Goal: Information Seeking & Learning: Learn about a topic

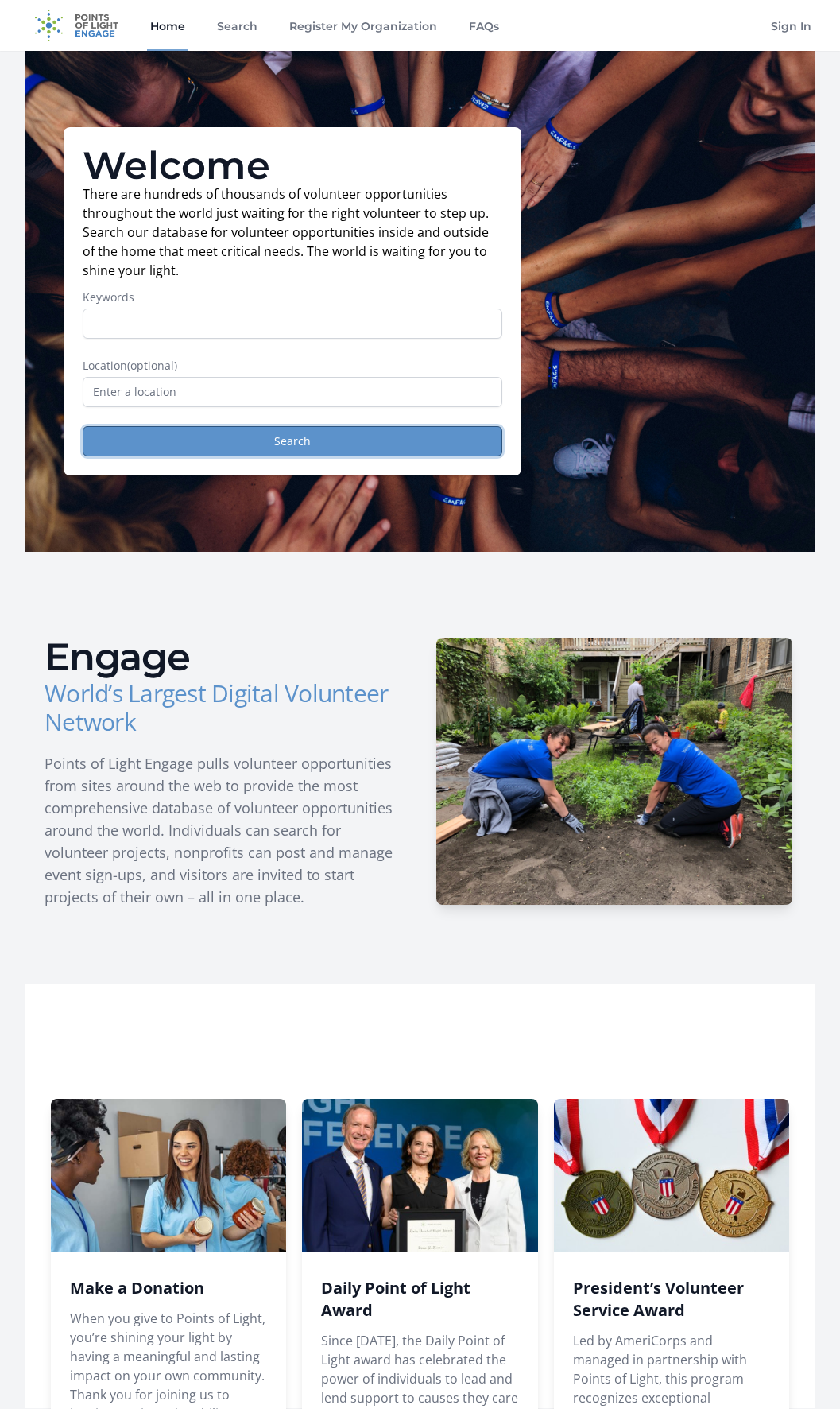
click at [341, 433] on button "Search" at bounding box center [292, 442] width 420 height 31
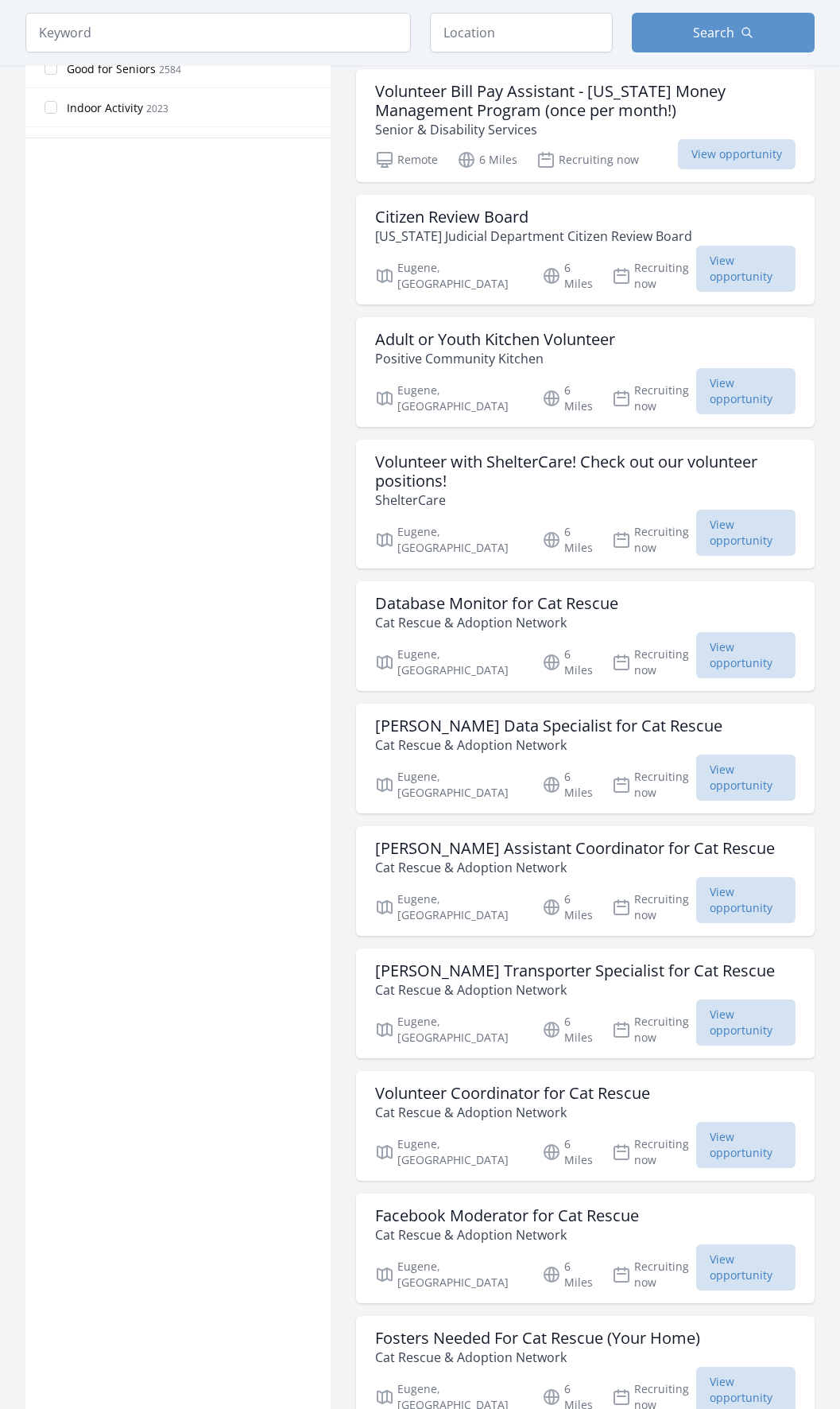
scroll to position [1113, 0]
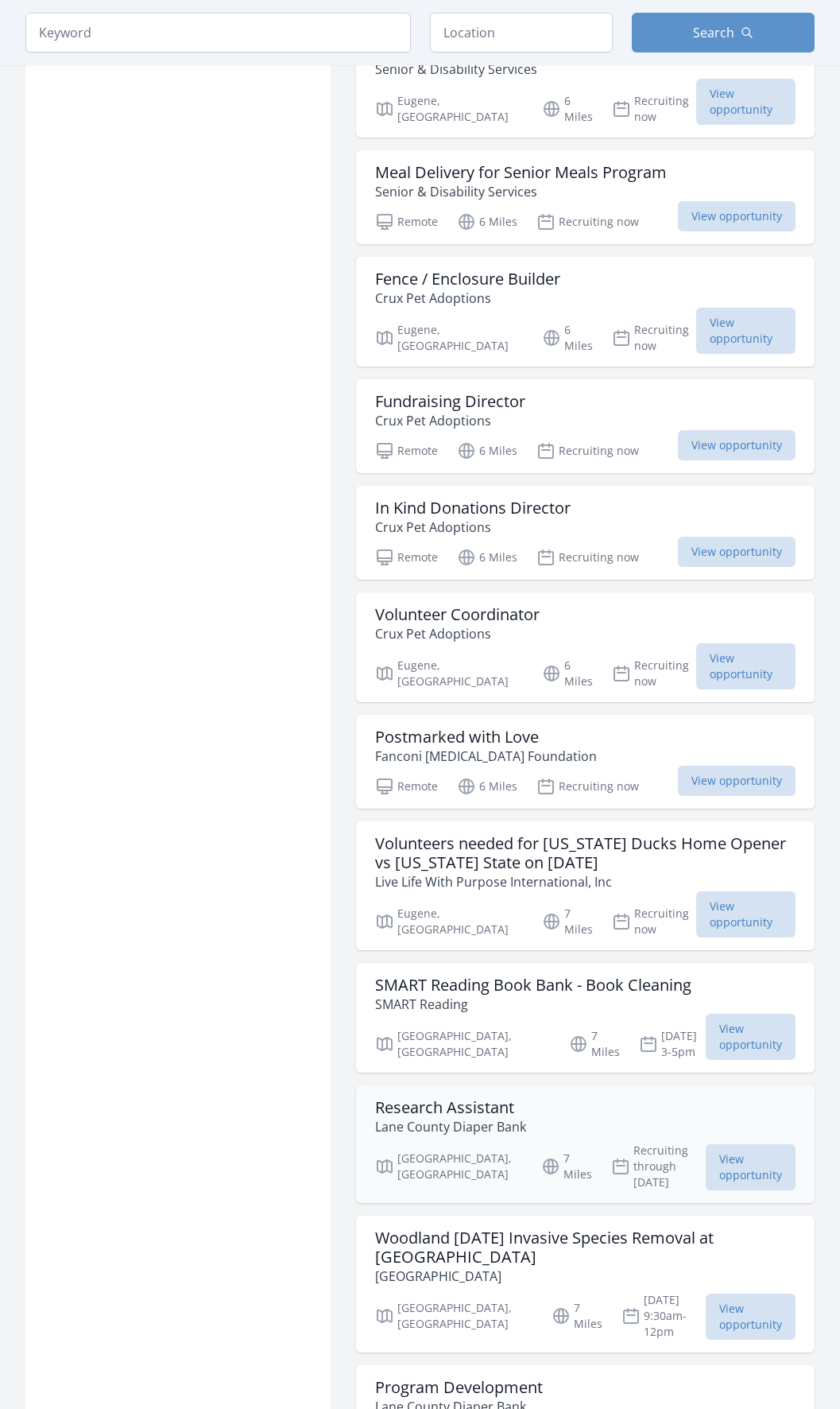
scroll to position [3340, 0]
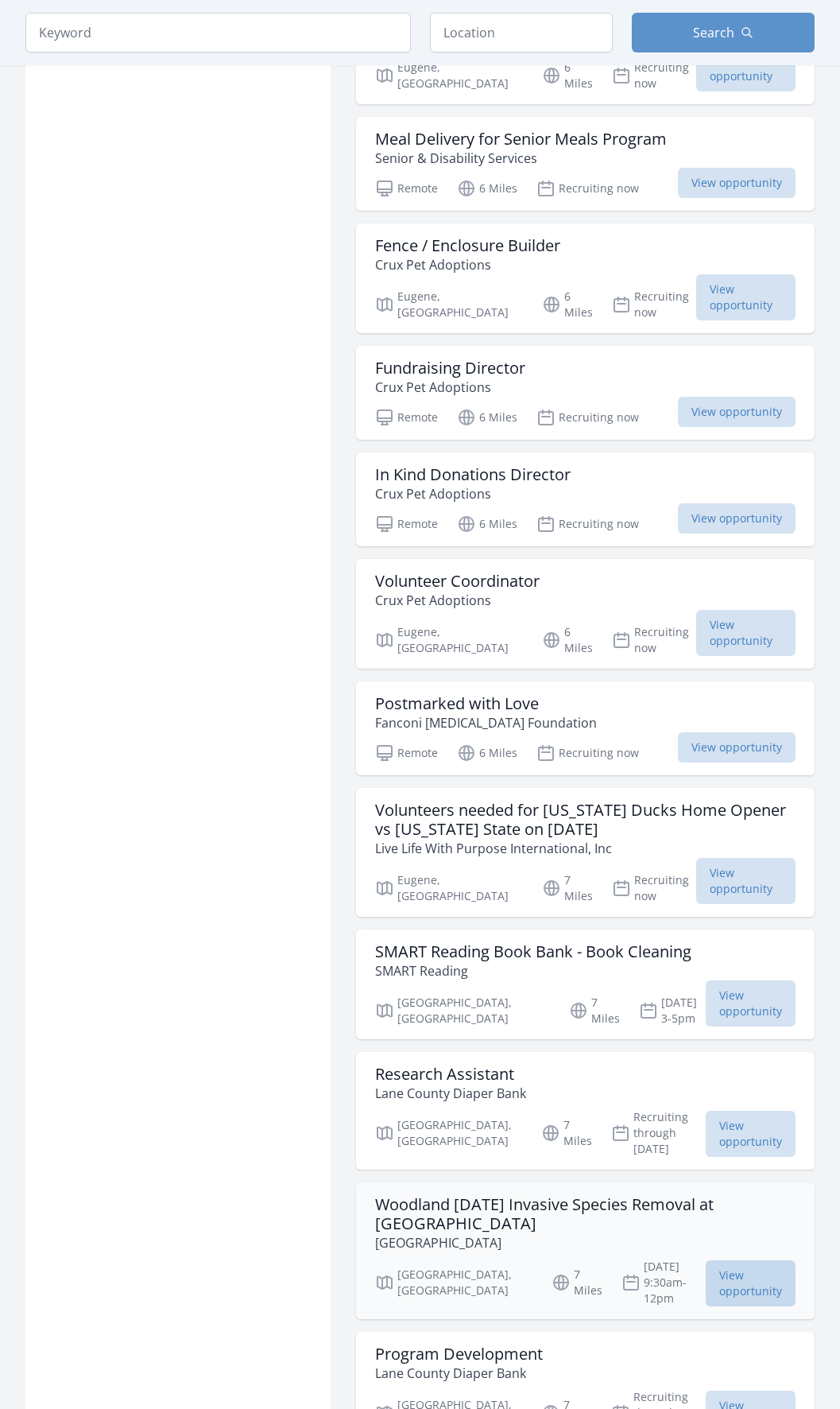
click at [706, 1260] on span "View opportunity" at bounding box center [751, 1283] width 90 height 46
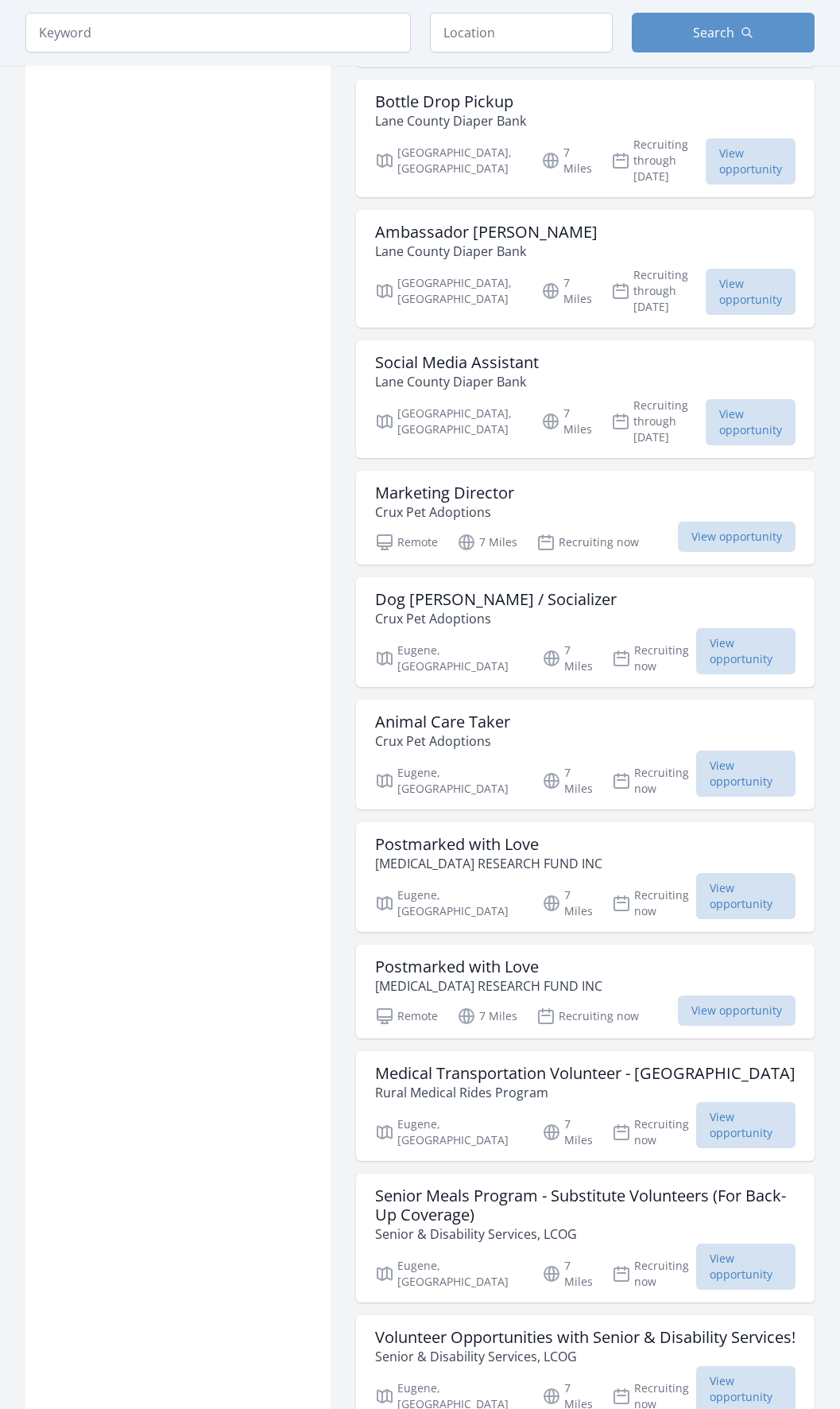
scroll to position [5081, 0]
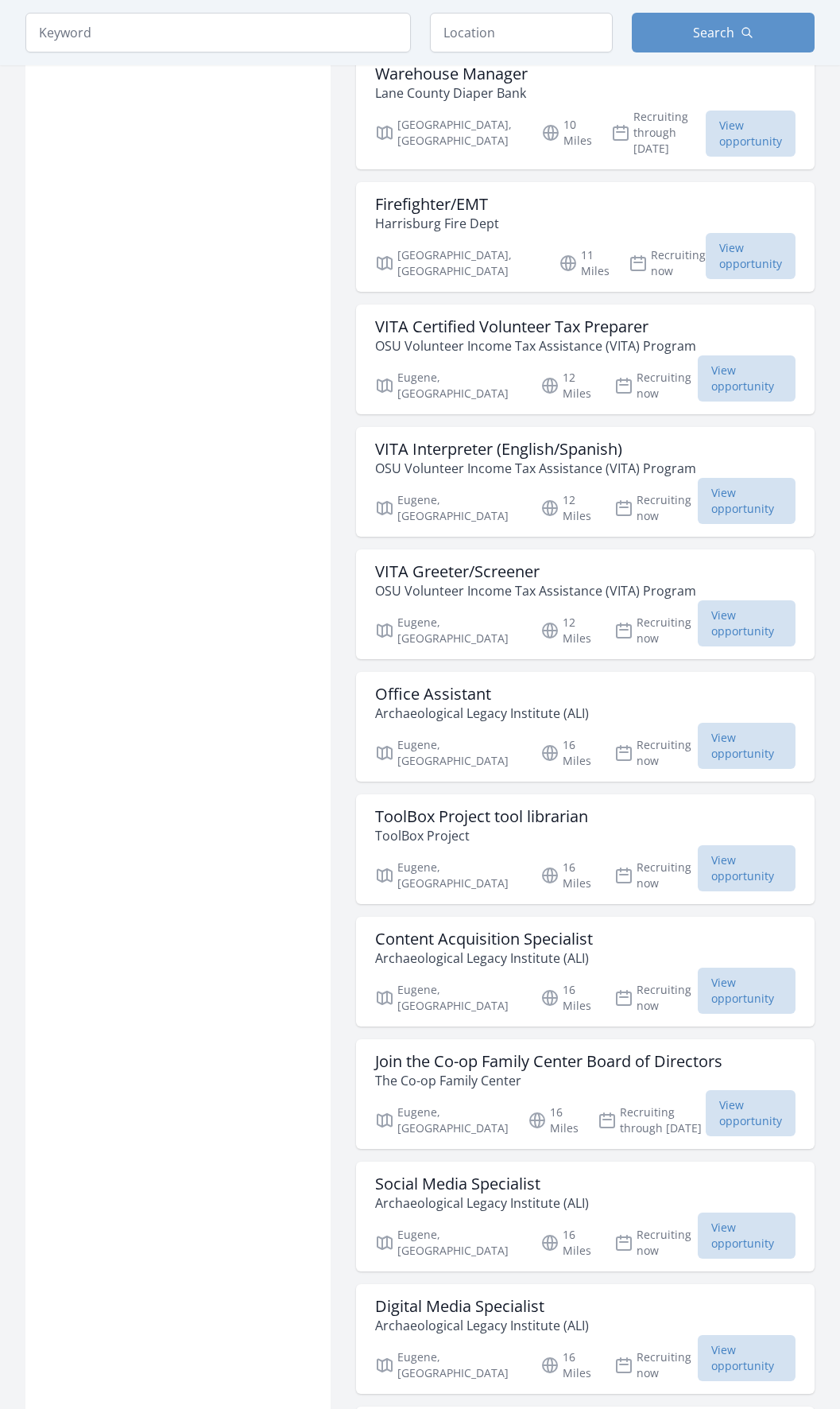
scroll to position [7785, 0]
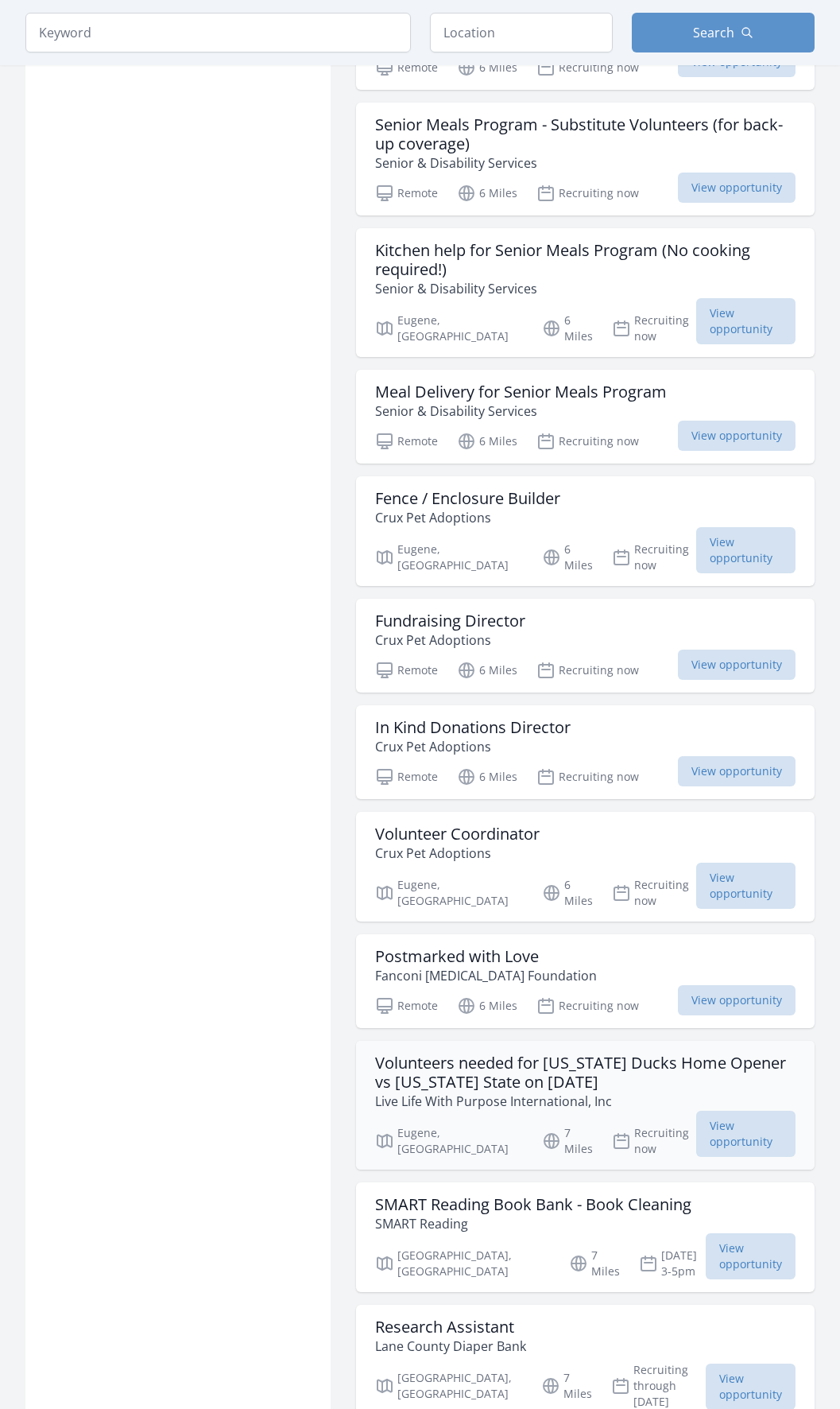
scroll to position [3090, 0]
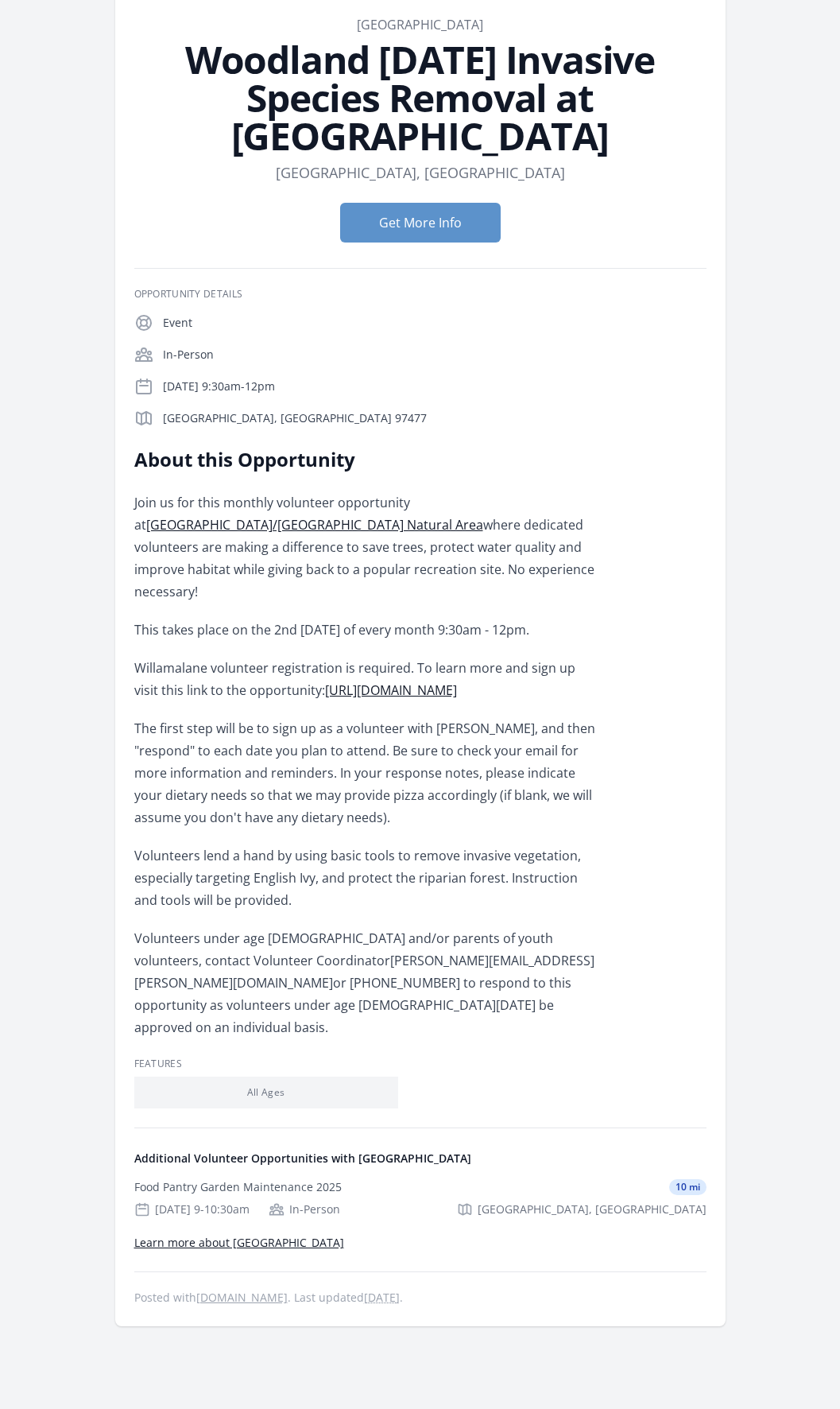
scroll to position [80, 0]
click at [476, 517] on link "Eastgate Woodlands/Whilamut Natural Area" at bounding box center [314, 525] width 337 height 18
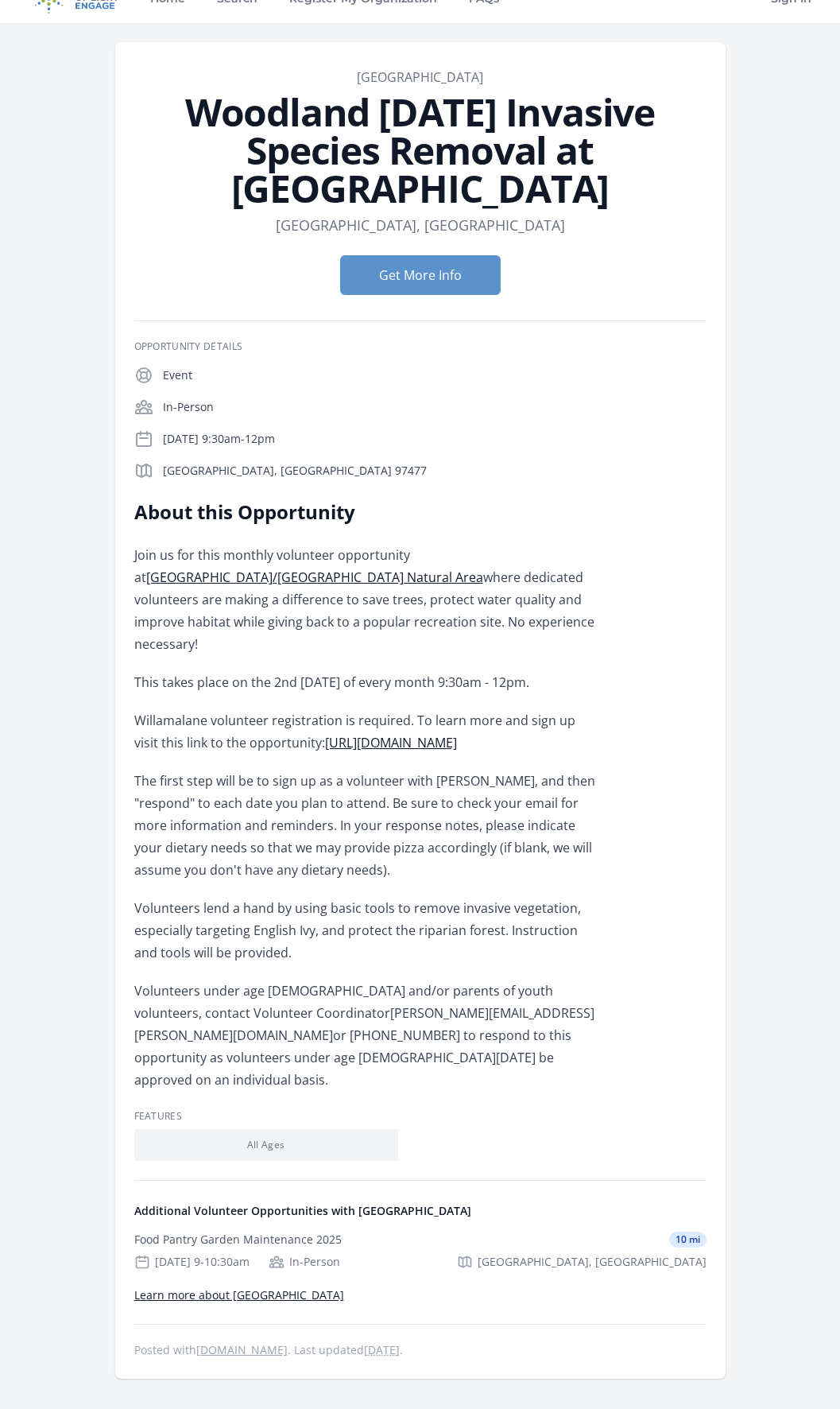
scroll to position [0, 0]
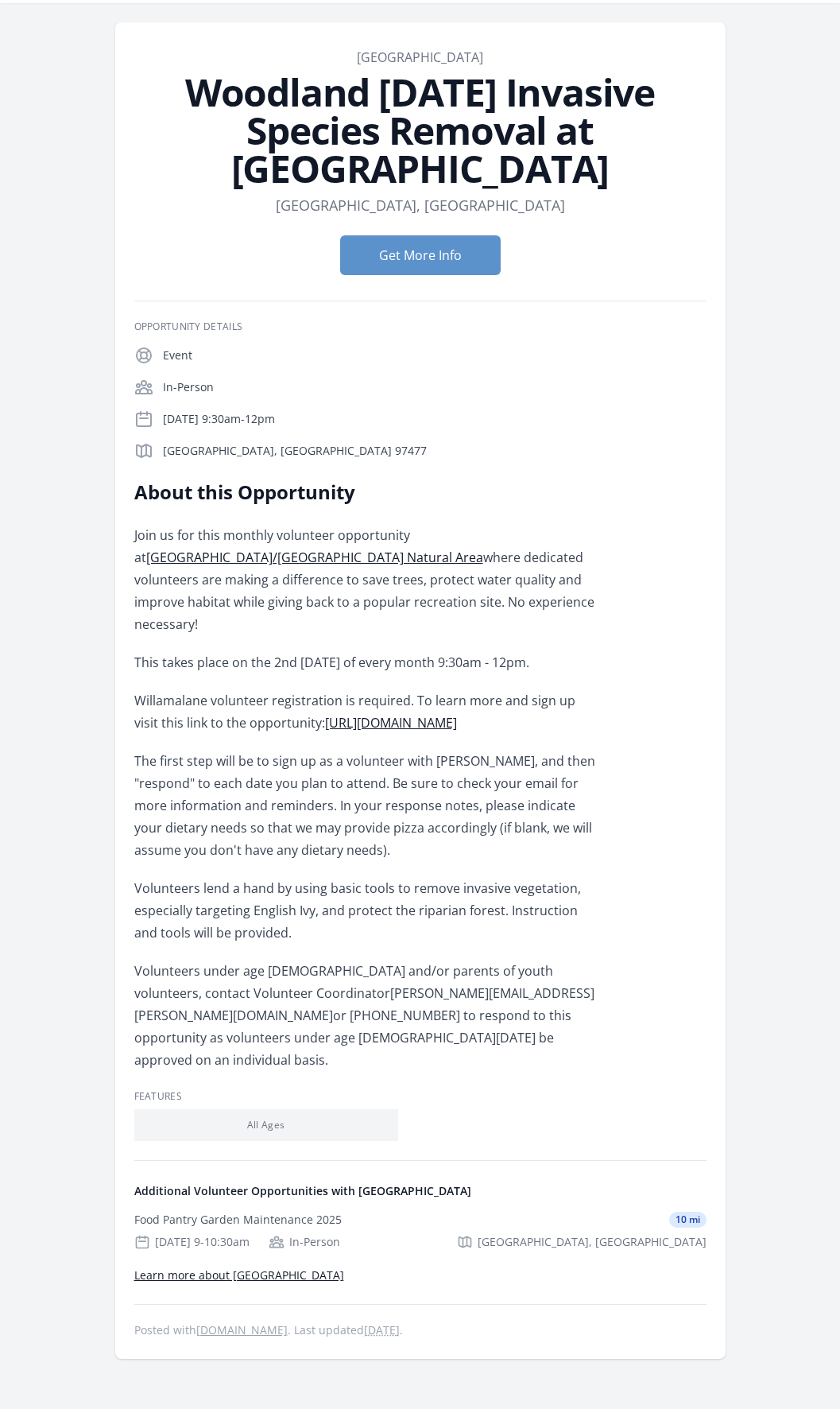
scroll to position [40, 0]
